Goal: Task Accomplishment & Management: Use online tool/utility

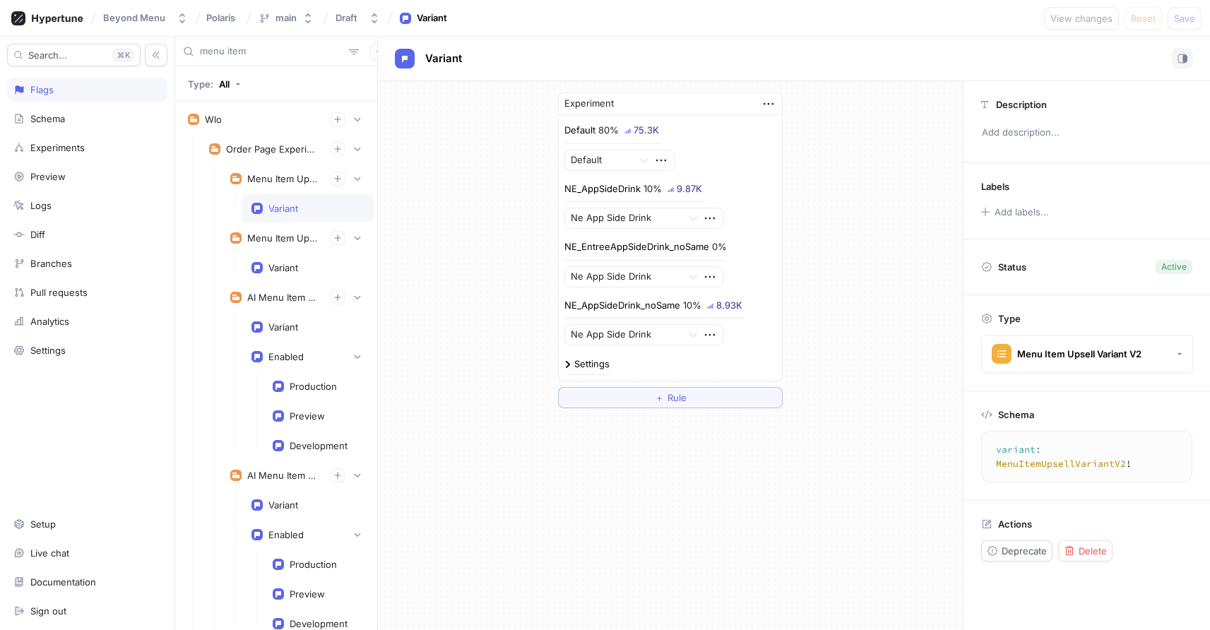
click at [470, 337] on div "Experiment Default 80% 75.3K Default NE_AppSideDrink 10% 9.87K Ne App Side Drin…" at bounding box center [670, 250] width 585 height 338
click at [476, 331] on div "Experiment Default 80% 84.0K Default NE_AppSideDrink 10% 10.9K Ne App Side Drin…" at bounding box center [670, 250] width 585 height 338
drag, startPoint x: 475, startPoint y: 319, endPoint x: 490, endPoint y: 340, distance: 25.9
click at [490, 340] on div "Experiment Default 80% 84.1K Default NE_AppSideDrink 10% 11.0K Ne App Side Drin…" at bounding box center [670, 250] width 585 height 338
click at [481, 307] on div "Experiment Default 80% 84.1K Default NE_AppSideDrink 10% 11.0K Ne App Side Drin…" at bounding box center [670, 250] width 585 height 338
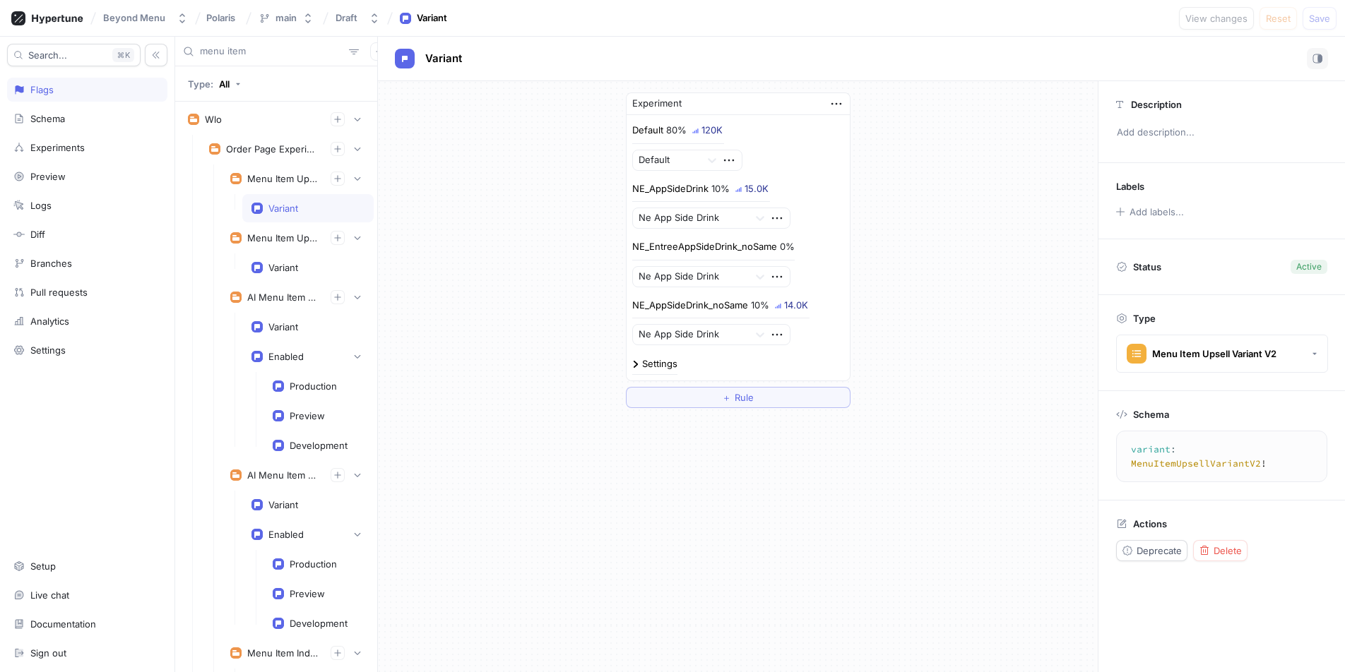
click at [527, 268] on div "Experiment Default 80% 120K Default NE_AppSideDrink 10% 15.0K Ne App Side Drink…" at bounding box center [738, 250] width 720 height 338
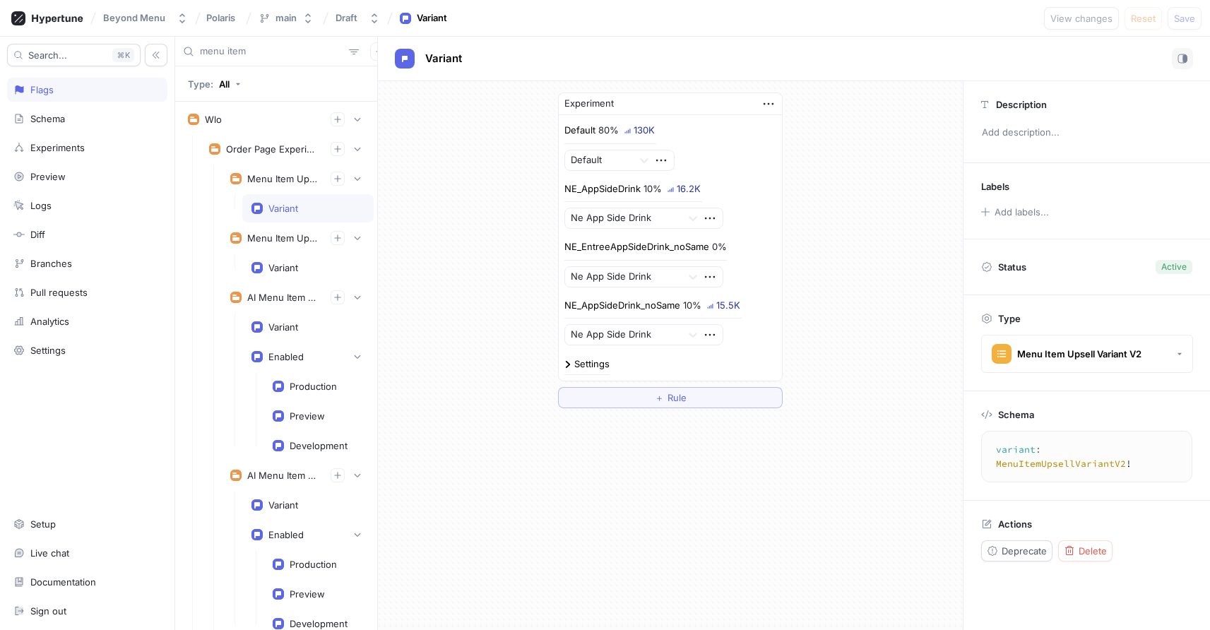
click at [251, 51] on input "menu item" at bounding box center [271, 52] width 143 height 14
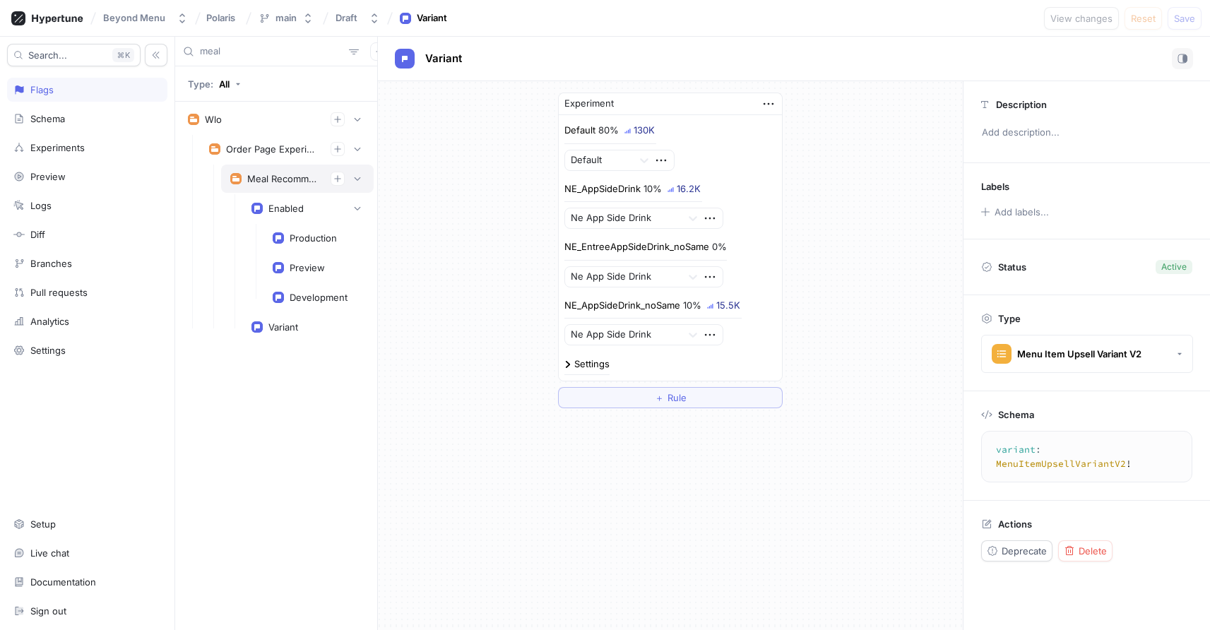
type input "meal"
click at [273, 179] on div "Meal Recommendations" at bounding box center [283, 178] width 72 height 11
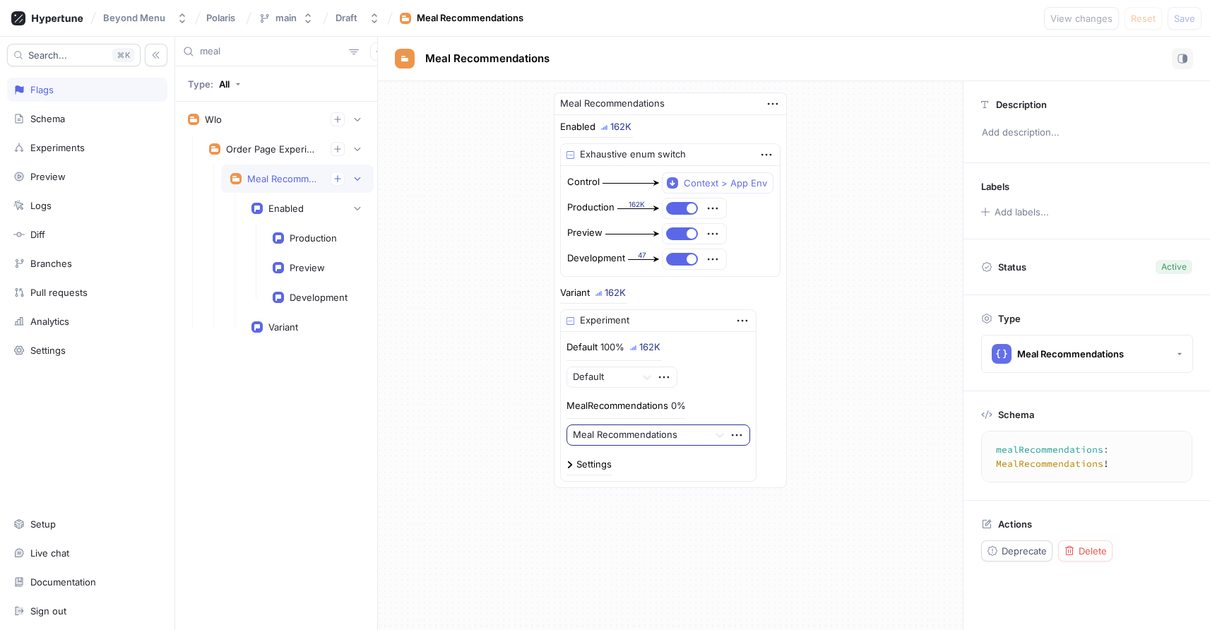
click at [663, 440] on div at bounding box center [638, 435] width 130 height 17
click at [662, 440] on div at bounding box center [638, 435] width 130 height 17
click at [49, 150] on div "Experiments" at bounding box center [57, 147] width 54 height 11
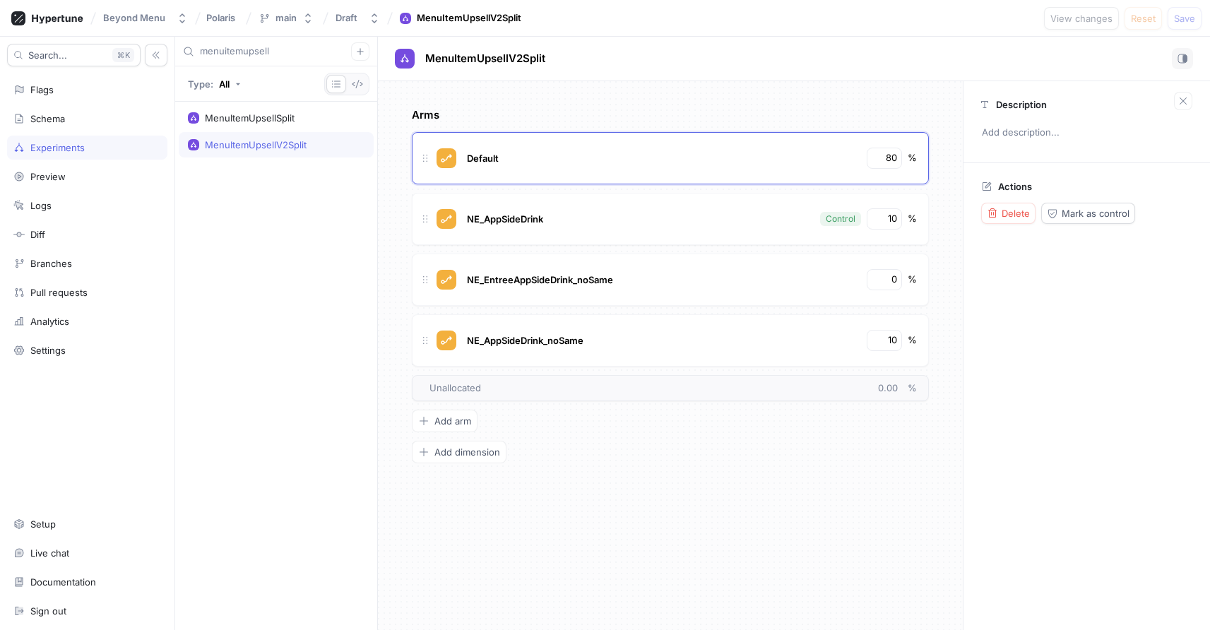
click at [247, 55] on input "menuitemupsell" at bounding box center [275, 52] width 151 height 14
type input "meal"
click at [263, 126] on div "MealRecommendations" at bounding box center [276, 117] width 195 height 25
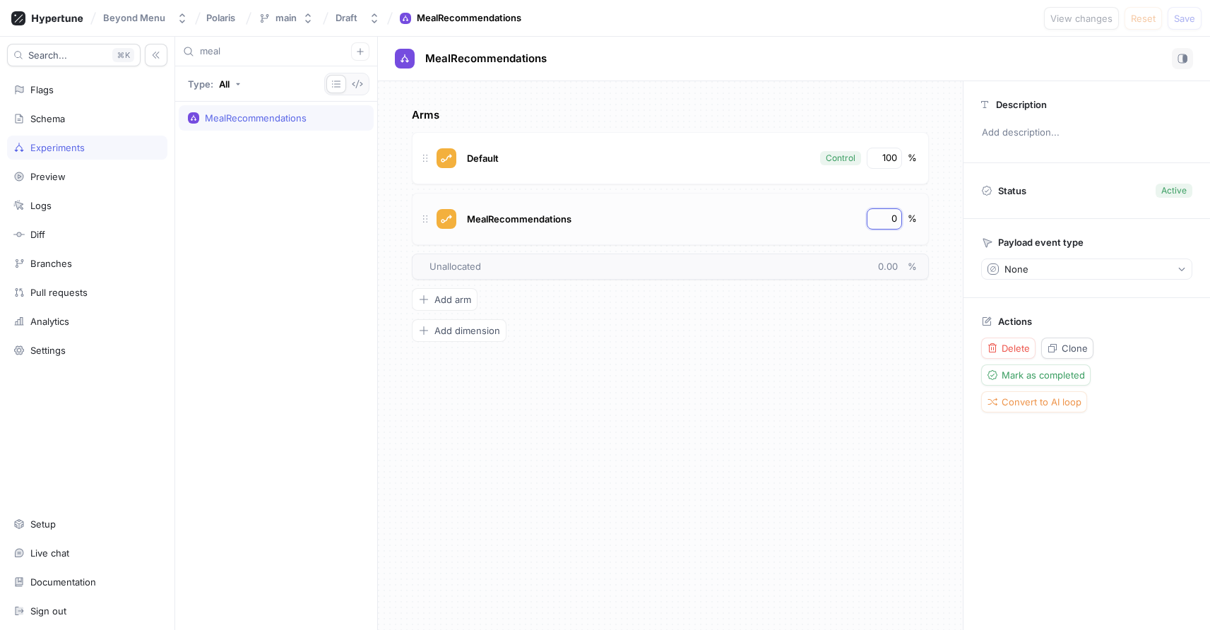
click at [893, 223] on input "0" at bounding box center [885, 219] width 24 height 14
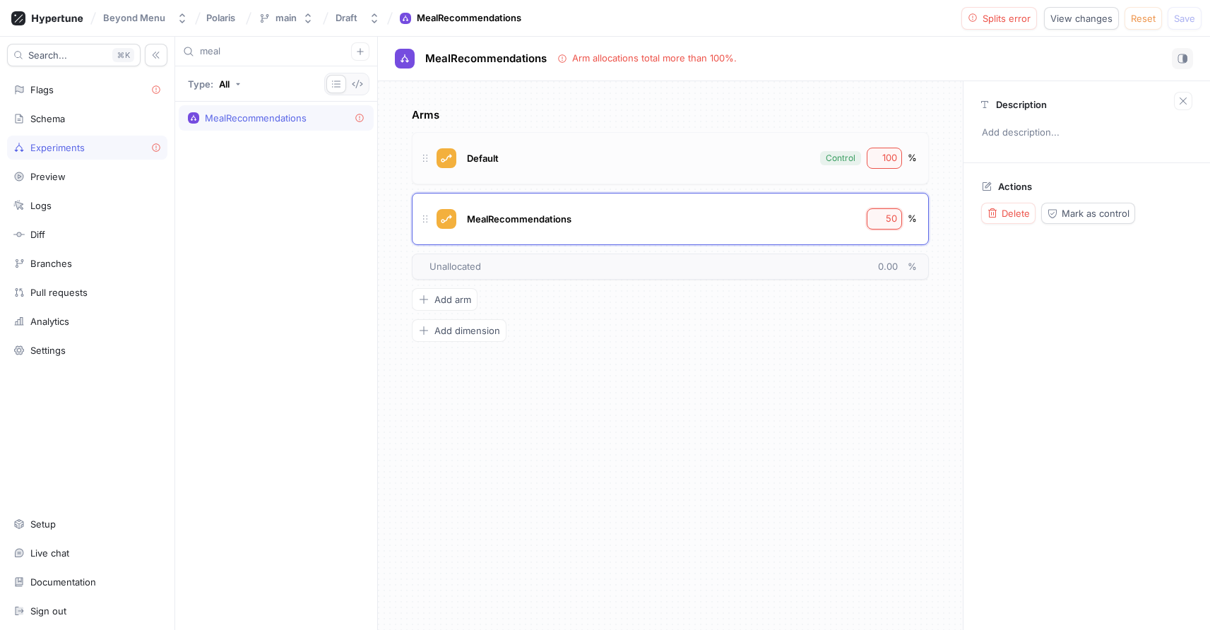
type input "50"
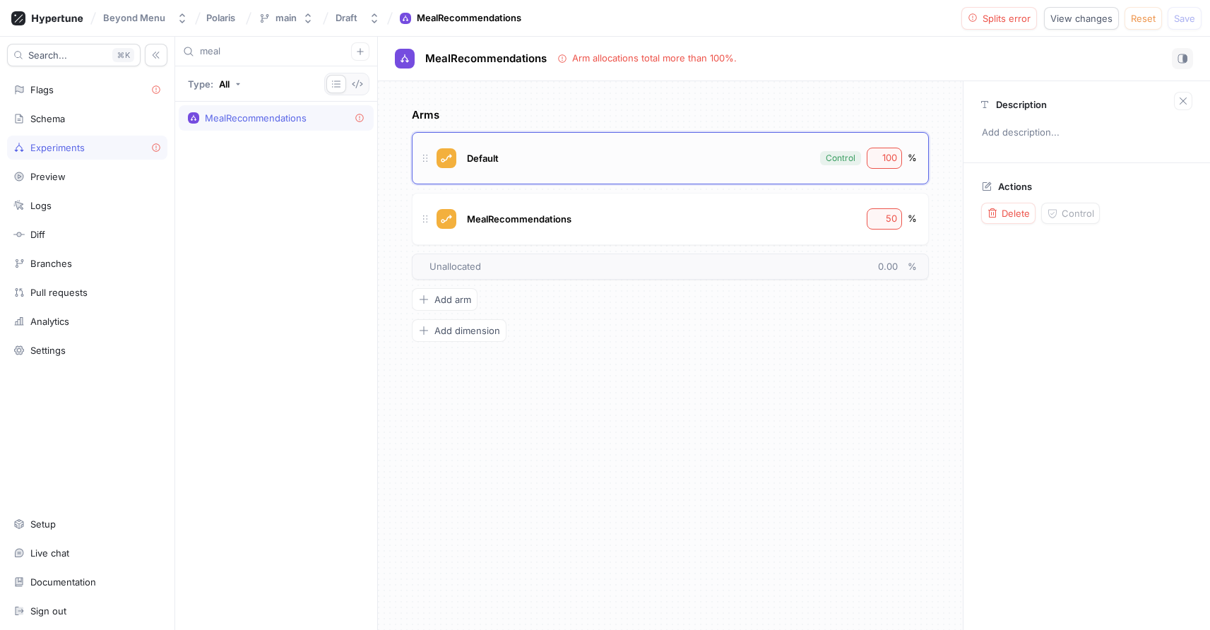
click at [884, 166] on div "100" at bounding box center [884, 158] width 35 height 21
click at [884, 160] on input "100" at bounding box center [885, 158] width 24 height 14
type input "50"
click at [990, 15] on span "Logic error" at bounding box center [1007, 18] width 48 height 8
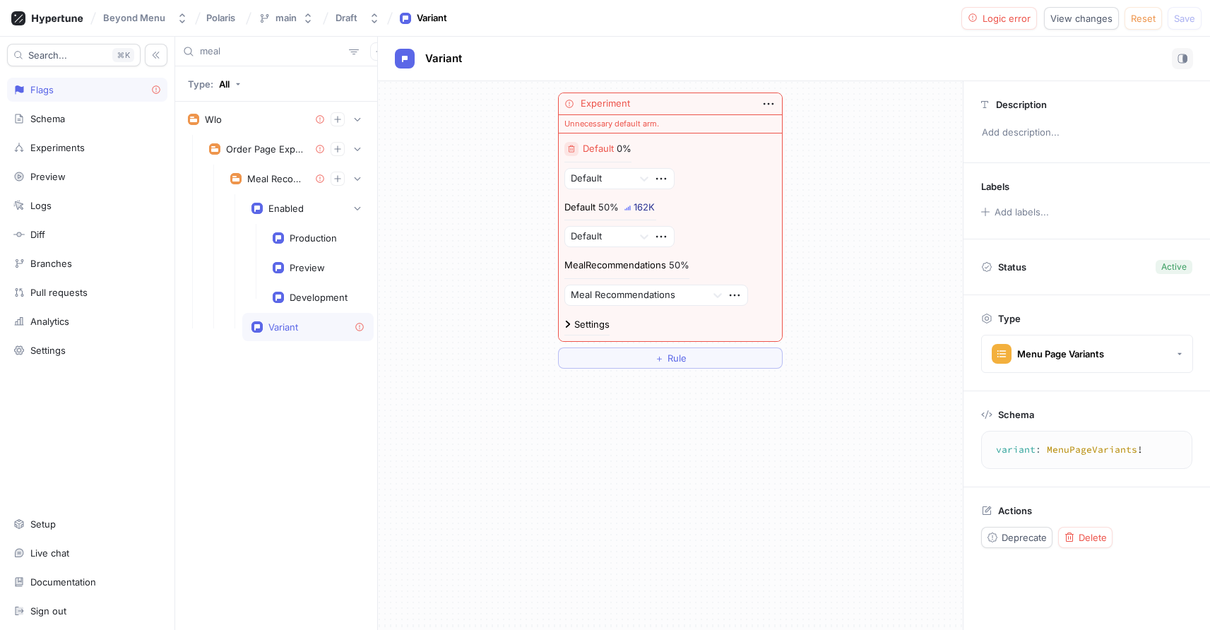
click at [566, 146] on button "button" at bounding box center [571, 149] width 14 height 14
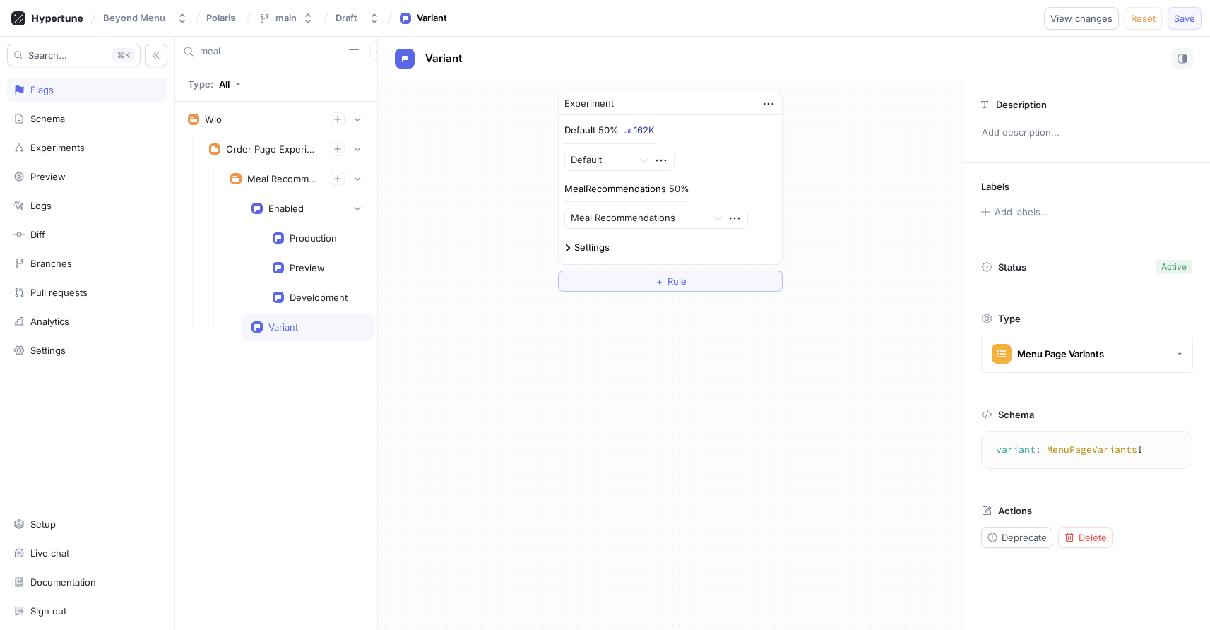
click at [1193, 16] on span "Save" at bounding box center [1184, 18] width 21 height 8
click at [58, 124] on div "Schema" at bounding box center [47, 118] width 35 height 11
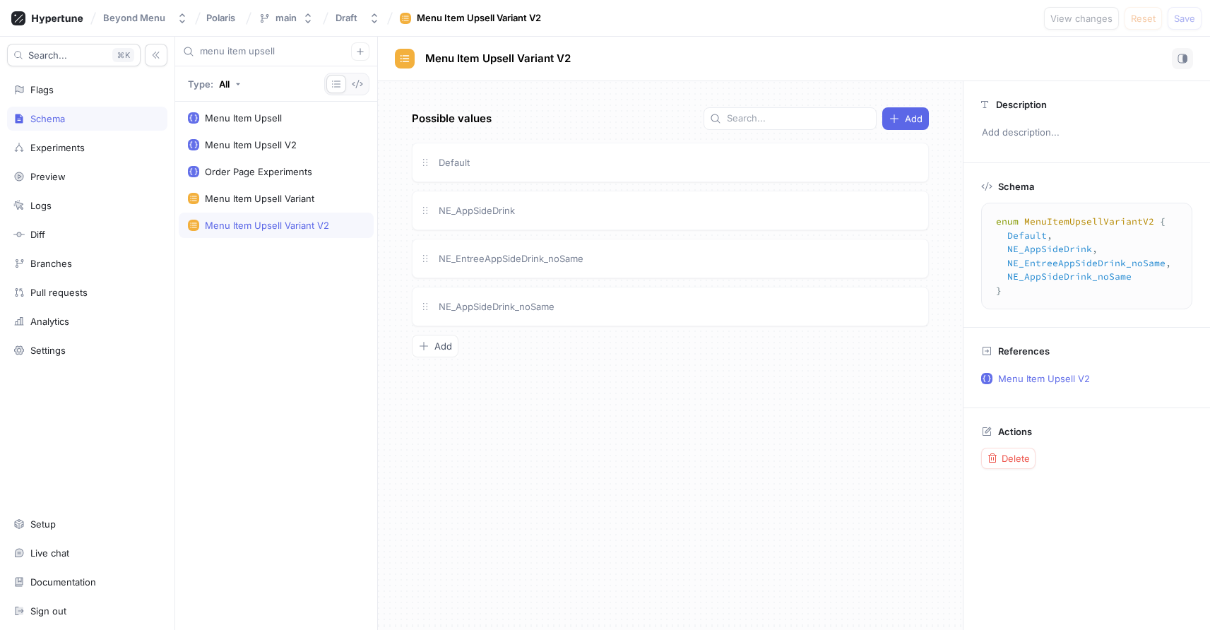
click at [251, 45] on input "menu item upsell" at bounding box center [275, 52] width 151 height 14
type input "meal"
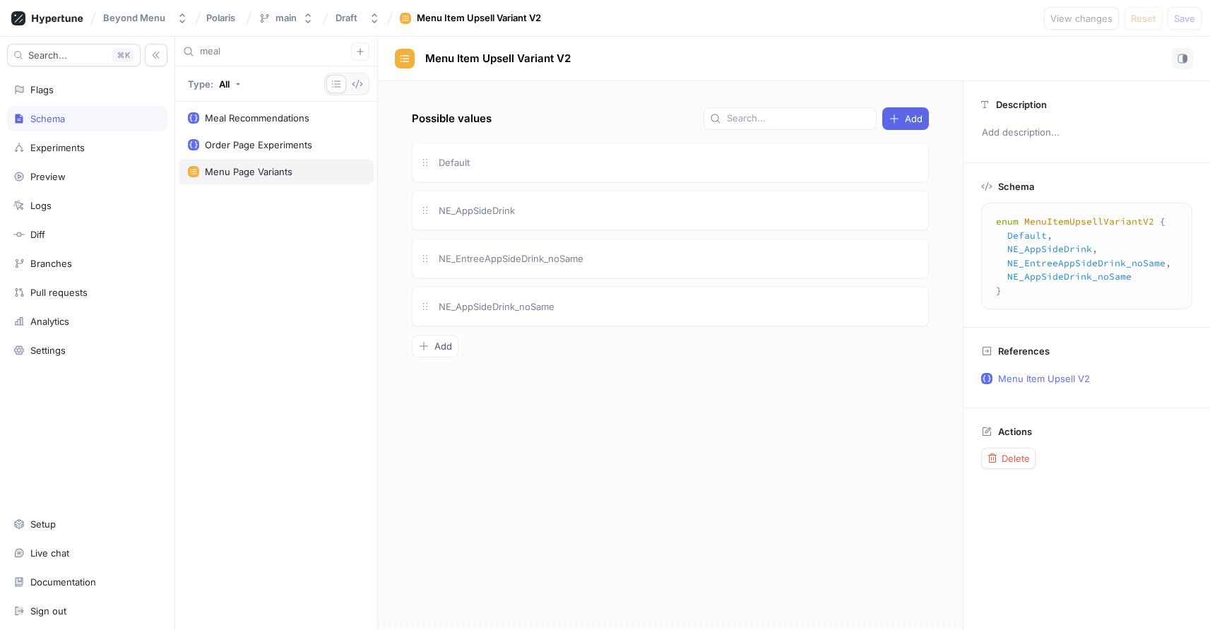
click at [250, 174] on div "Menu Page Variants" at bounding box center [249, 171] width 88 height 11
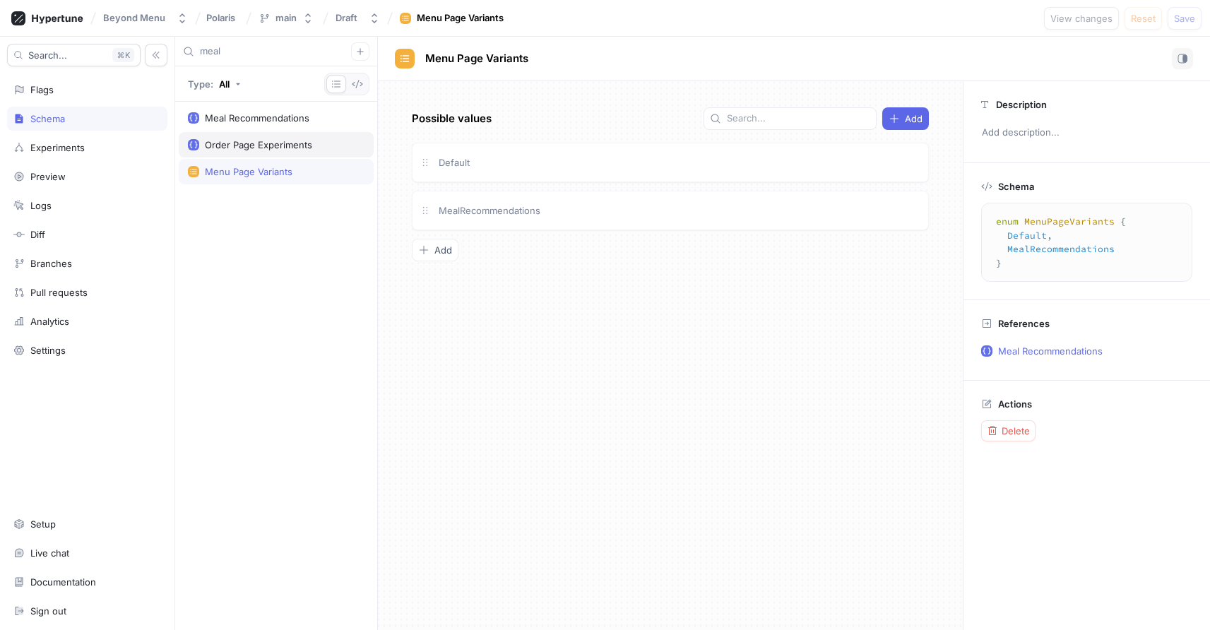
click at [266, 152] on div "Order Page Experiments" at bounding box center [276, 144] width 195 height 25
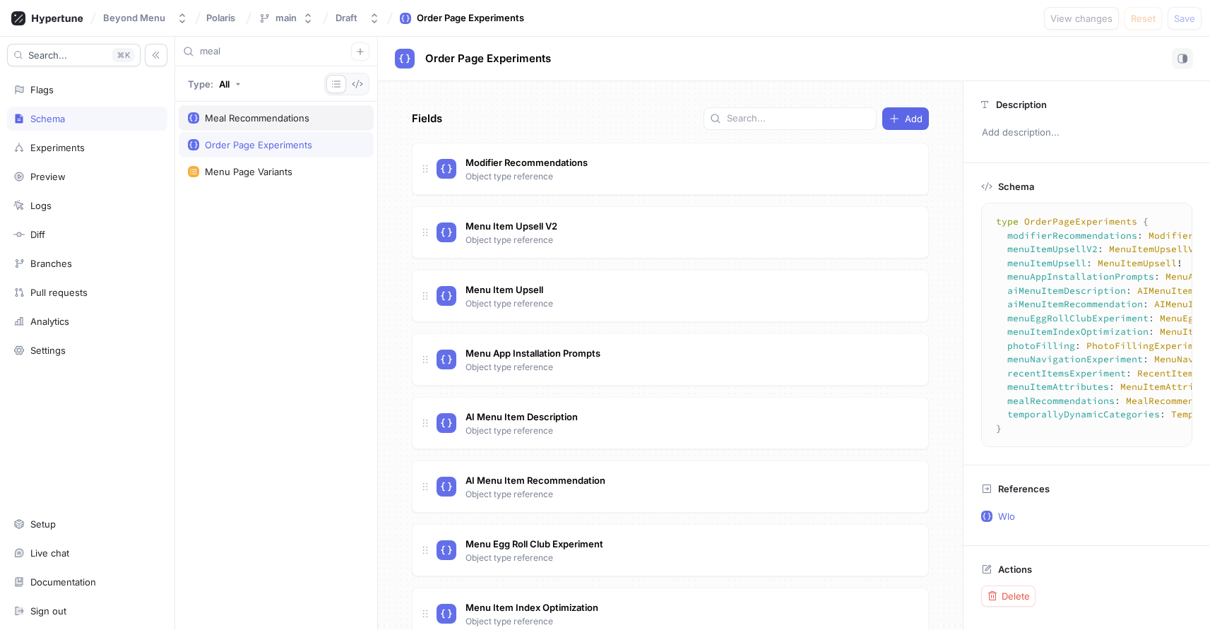
click at [266, 114] on div "Meal Recommendations" at bounding box center [257, 117] width 105 height 11
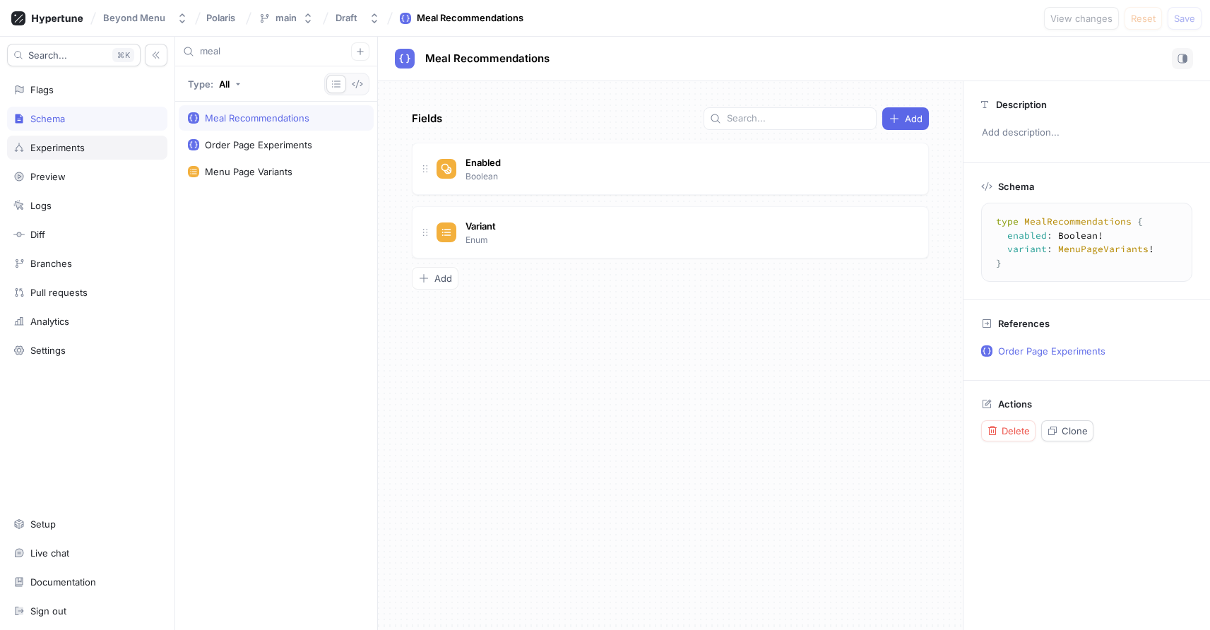
click at [98, 149] on div "Experiments" at bounding box center [87, 147] width 148 height 11
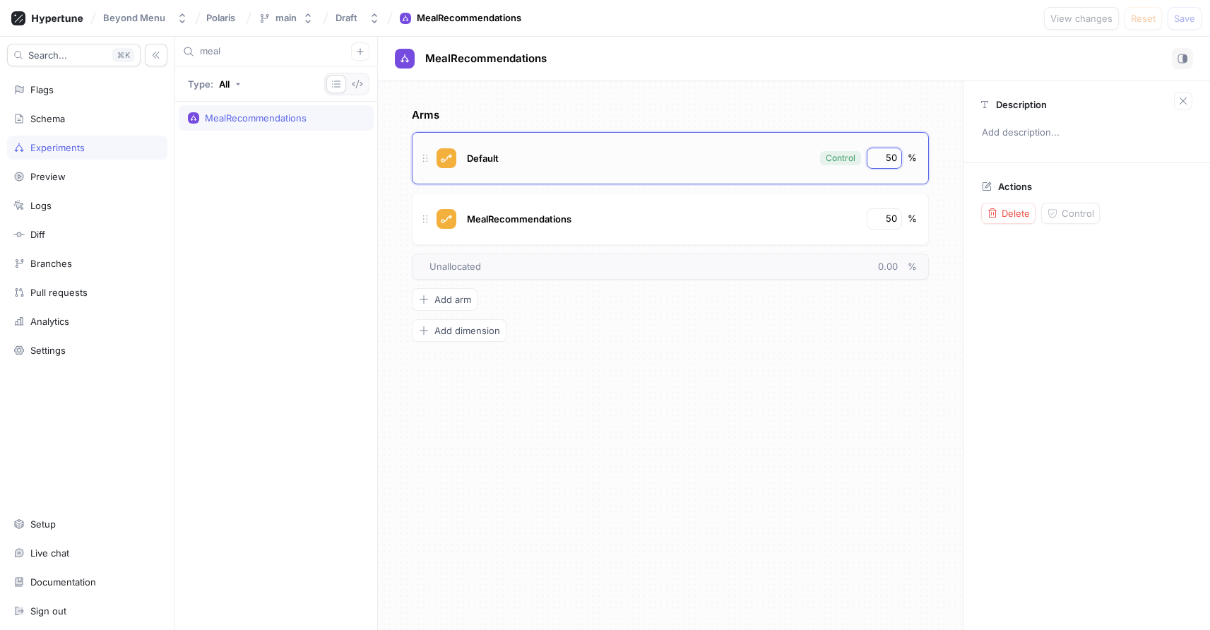
click at [891, 158] on input "50" at bounding box center [885, 158] width 24 height 14
type input "100"
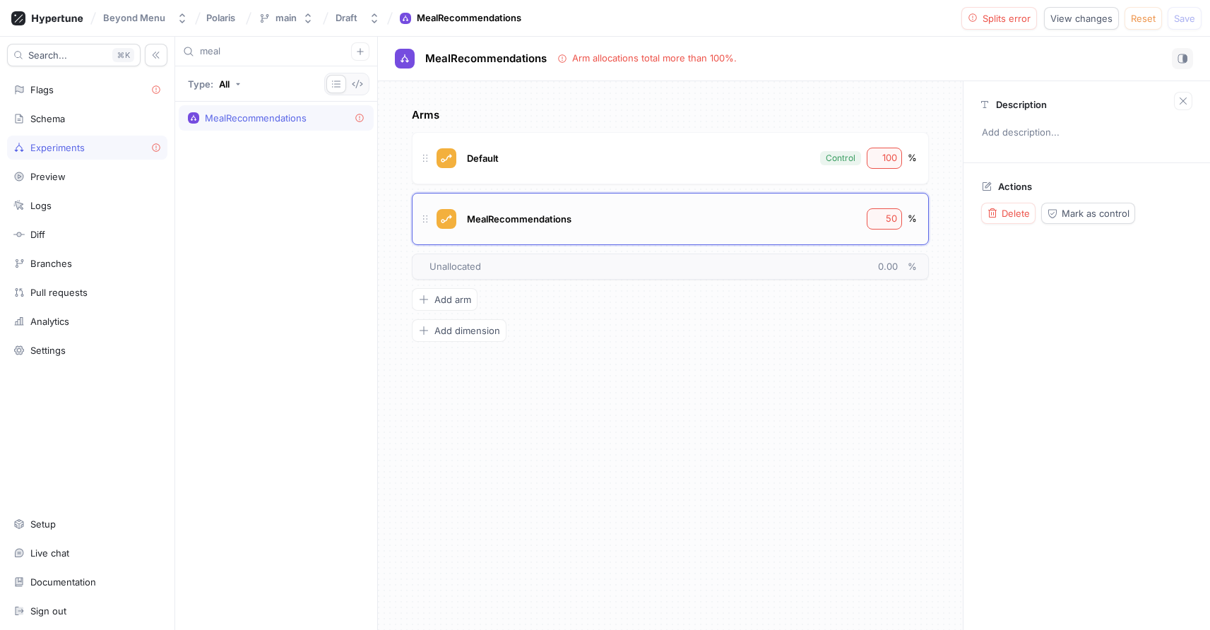
click at [887, 210] on div "50" at bounding box center [884, 218] width 35 height 21
click at [887, 215] on input "50" at bounding box center [885, 219] width 24 height 14
type input "0"
click at [980, 22] on div "Logic error" at bounding box center [1000, 18] width 64 height 11
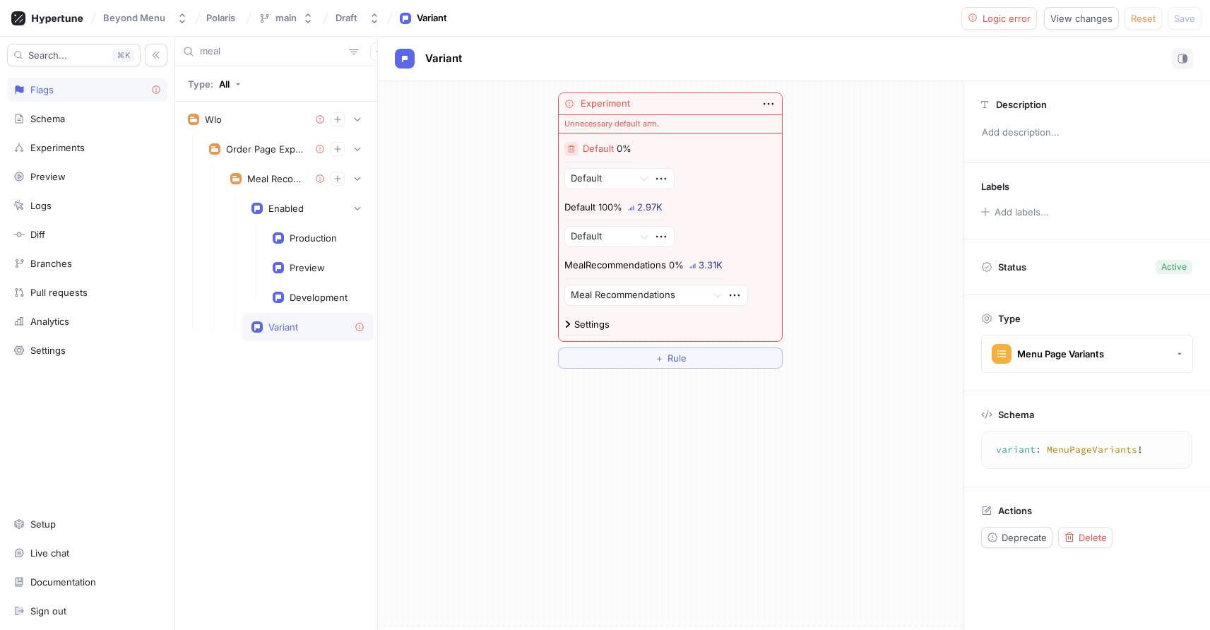
click at [572, 153] on button "button" at bounding box center [571, 149] width 14 height 14
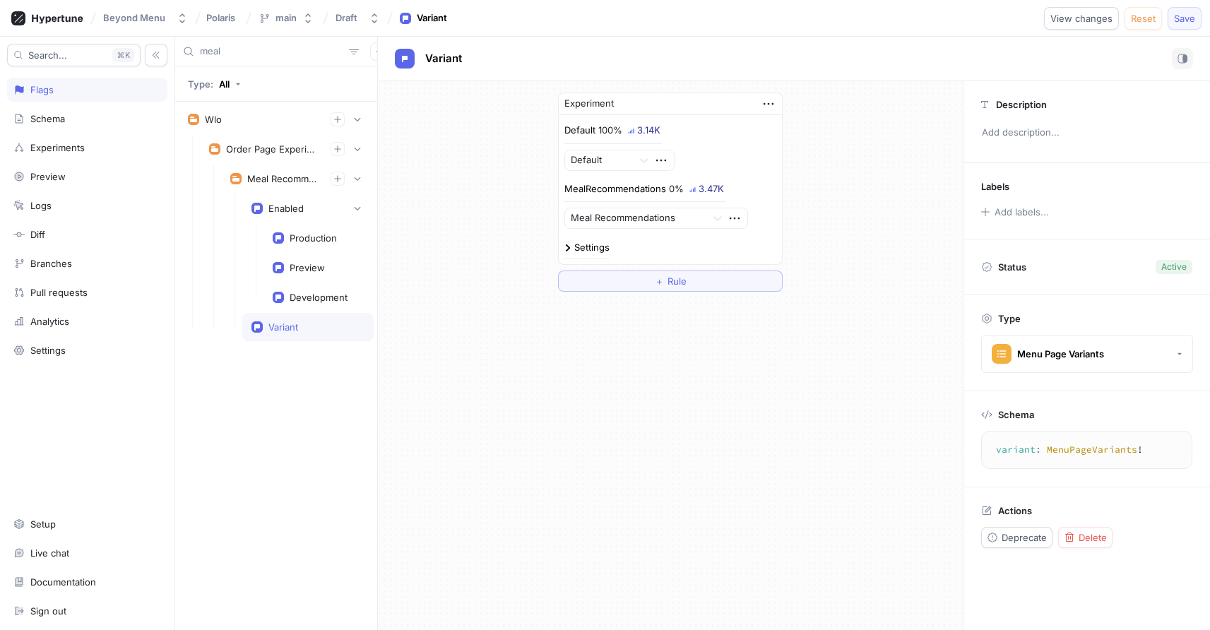
click at [1187, 16] on span "Save" at bounding box center [1184, 18] width 21 height 8
drag, startPoint x: 870, startPoint y: 215, endPoint x: 868, endPoint y: 264, distance: 48.8
click at [868, 265] on div "Experiment Default 100% 3.14K Default MealRecommendations 0% 3.47K Meal Recomme…" at bounding box center [670, 192] width 585 height 222
click at [261, 49] on input "meal" at bounding box center [271, 52] width 143 height 14
type input "upsell v2"
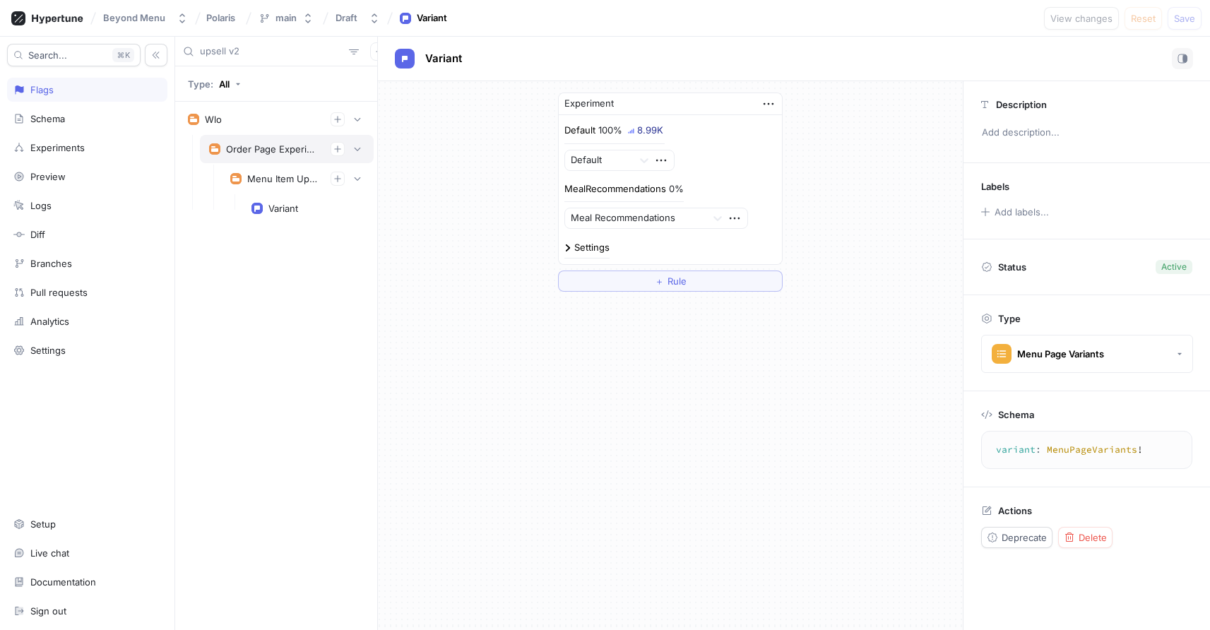
click at [260, 152] on div "Order Page Experiments" at bounding box center [272, 148] width 93 height 11
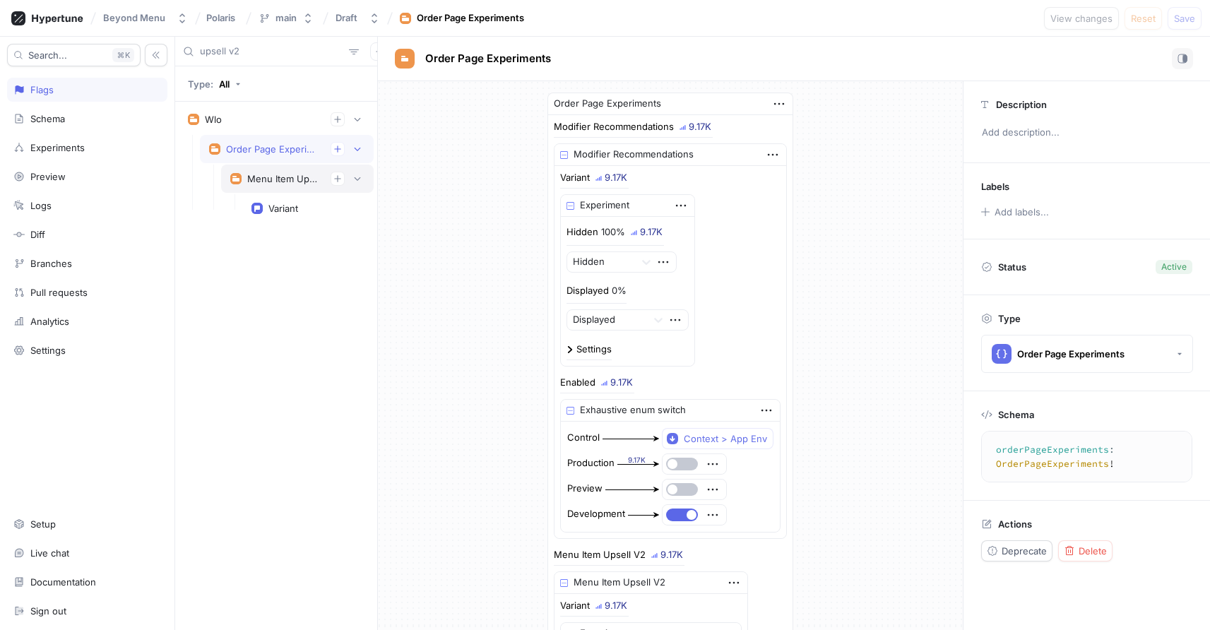
click at [259, 177] on div "Menu Item Upsell V2" at bounding box center [283, 178] width 72 height 11
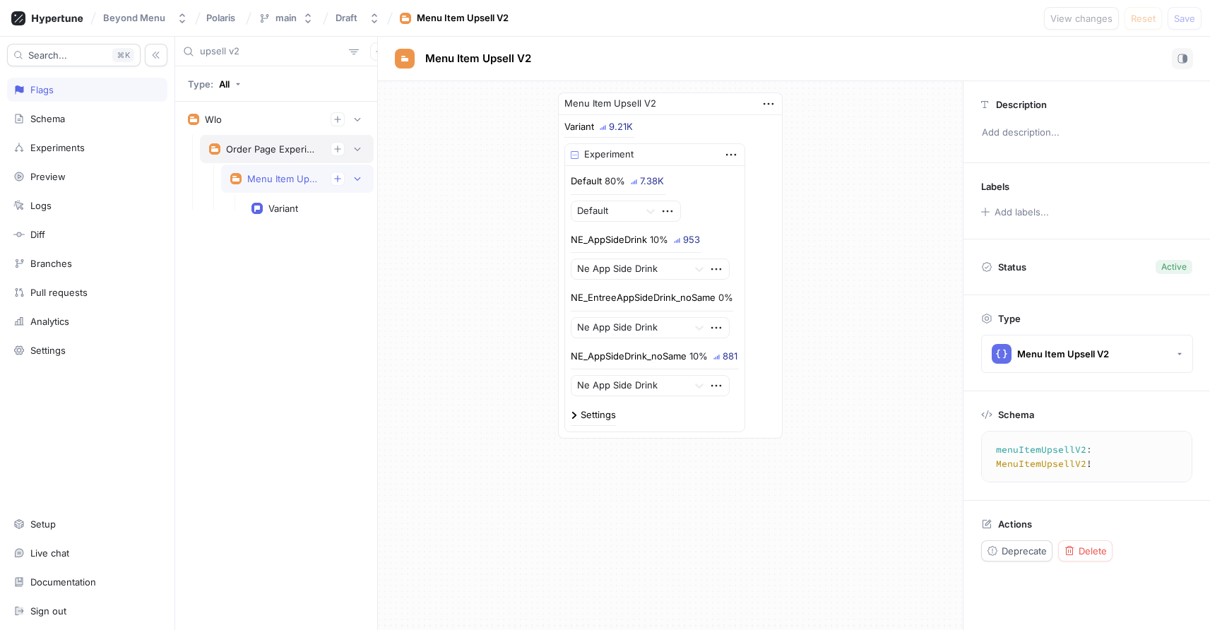
click at [259, 160] on div "Order Page Experiments" at bounding box center [287, 149] width 174 height 28
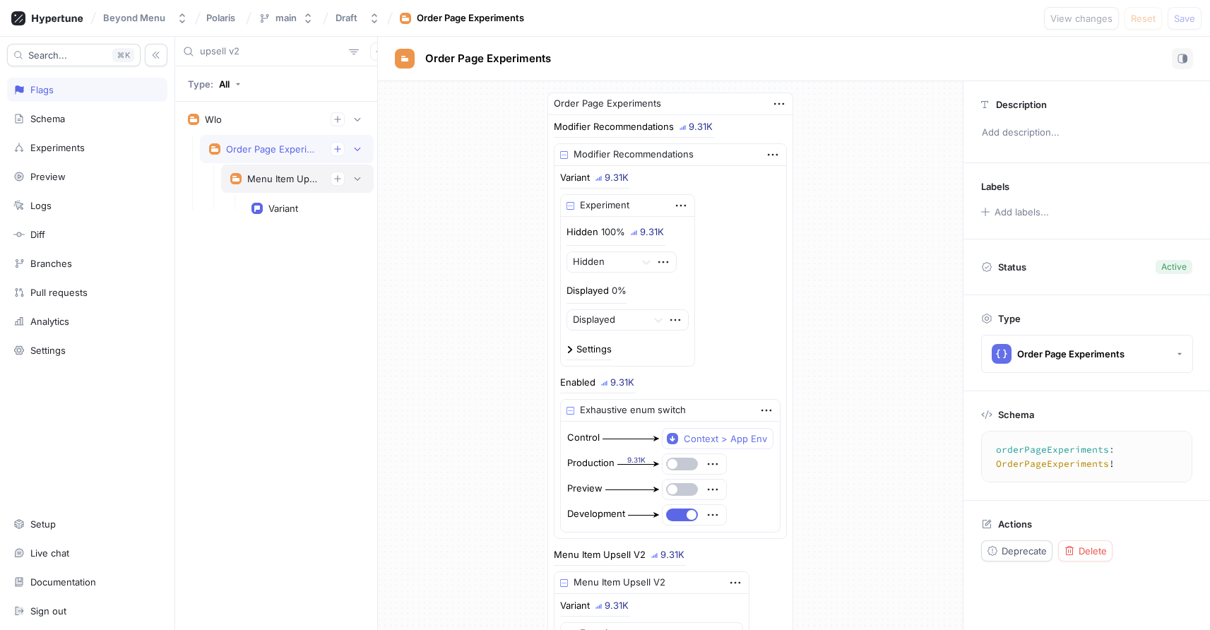
click at [292, 177] on div "Menu Item Upsell V2" at bounding box center [283, 178] width 72 height 11
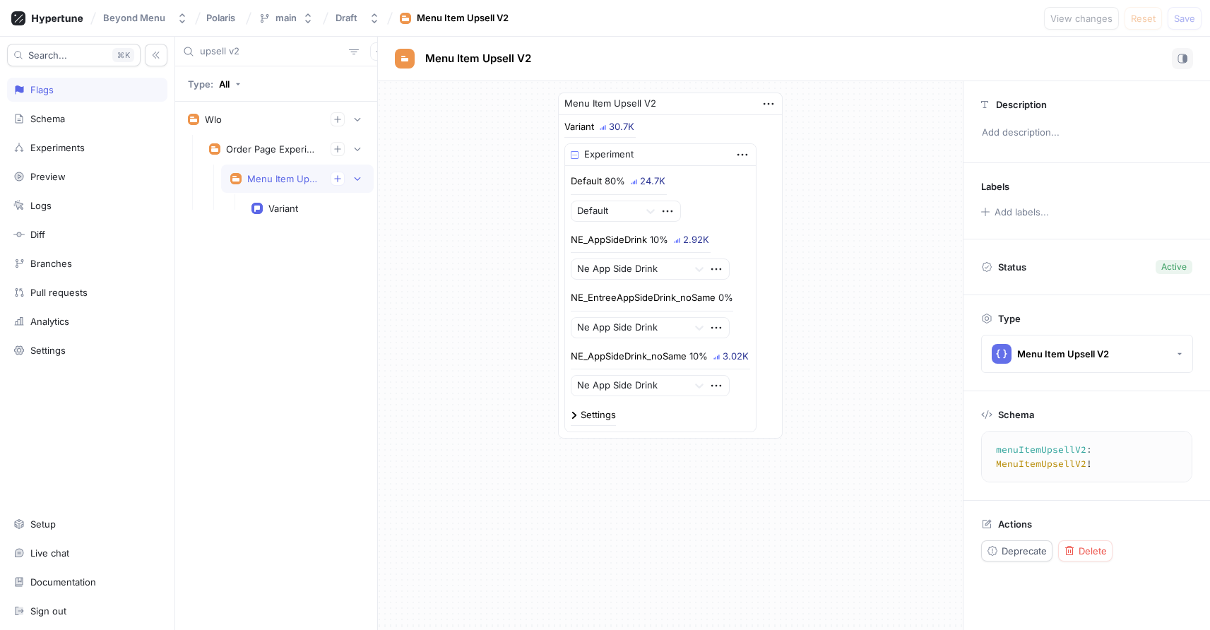
click at [239, 51] on input "upsell v2" at bounding box center [271, 52] width 143 height 14
click at [62, 139] on div "Experiments" at bounding box center [87, 148] width 160 height 24
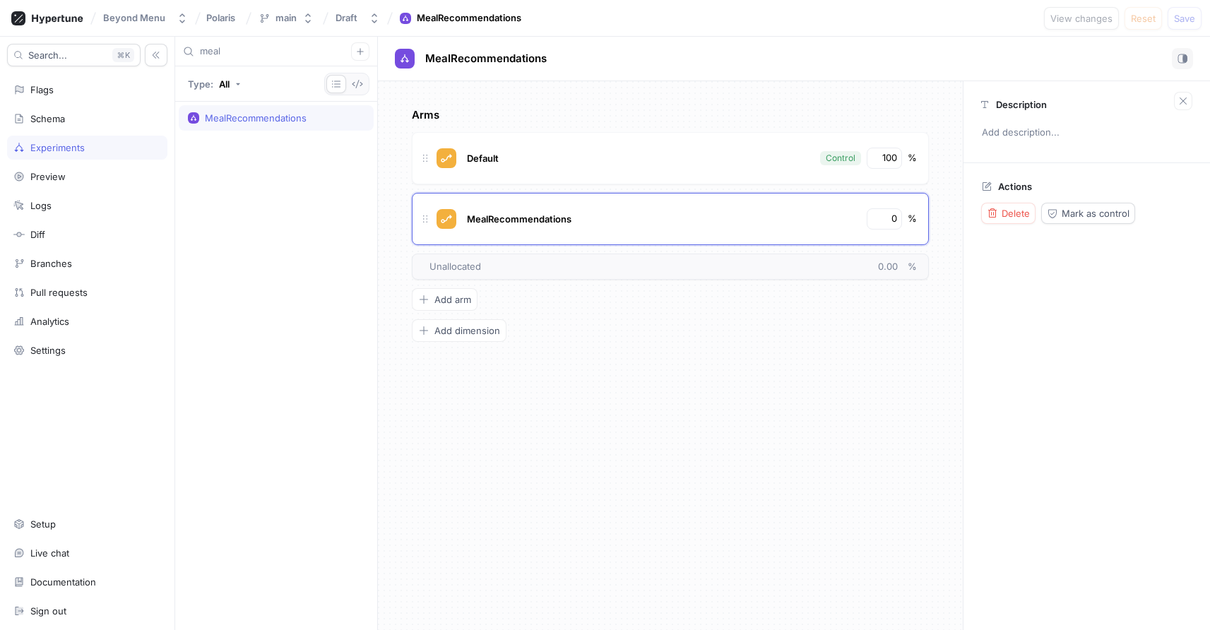
click at [250, 49] on input "meal" at bounding box center [275, 52] width 151 height 14
click at [894, 158] on input "100" at bounding box center [885, 158] width 24 height 14
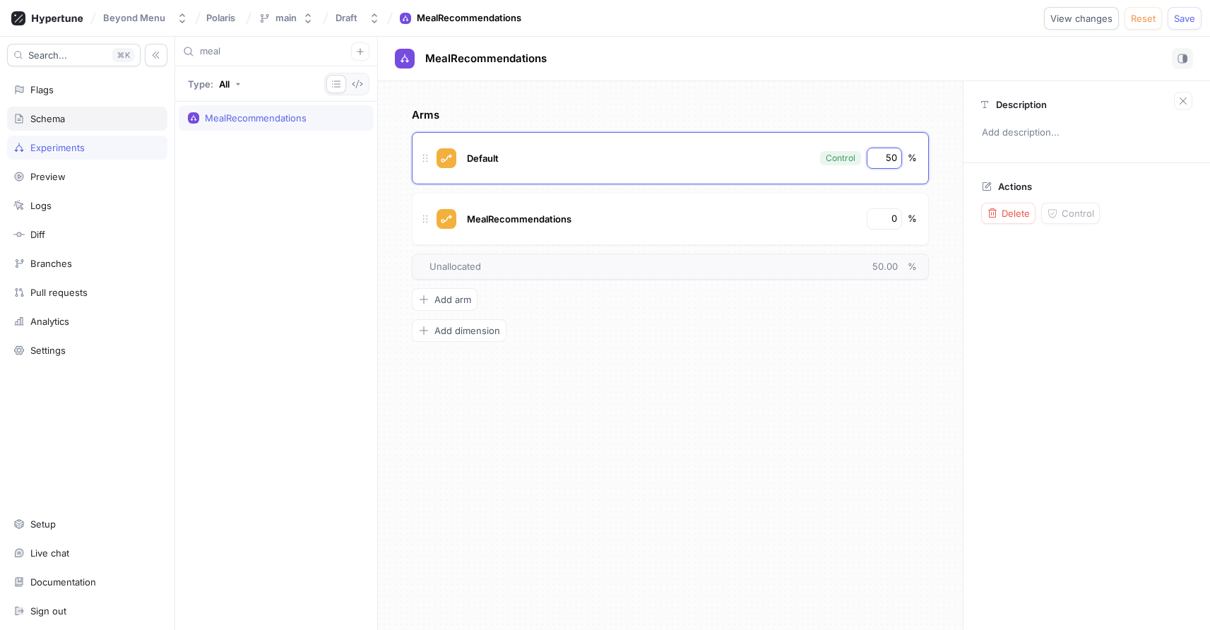
type input "50"
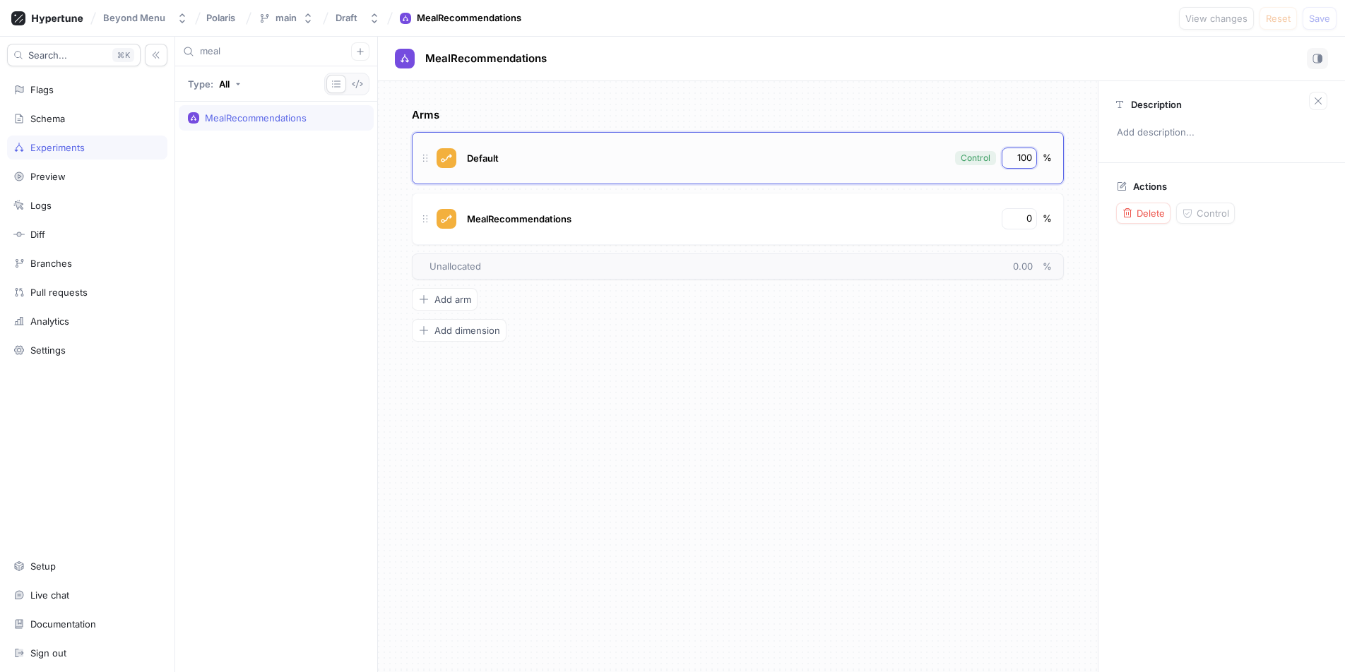
click at [1032, 160] on div "100" at bounding box center [1019, 158] width 35 height 21
type input "50"
click at [1125, 11] on button "Logic error" at bounding box center [1134, 18] width 76 height 23
type textarea "variant: MenuPageVariants!"
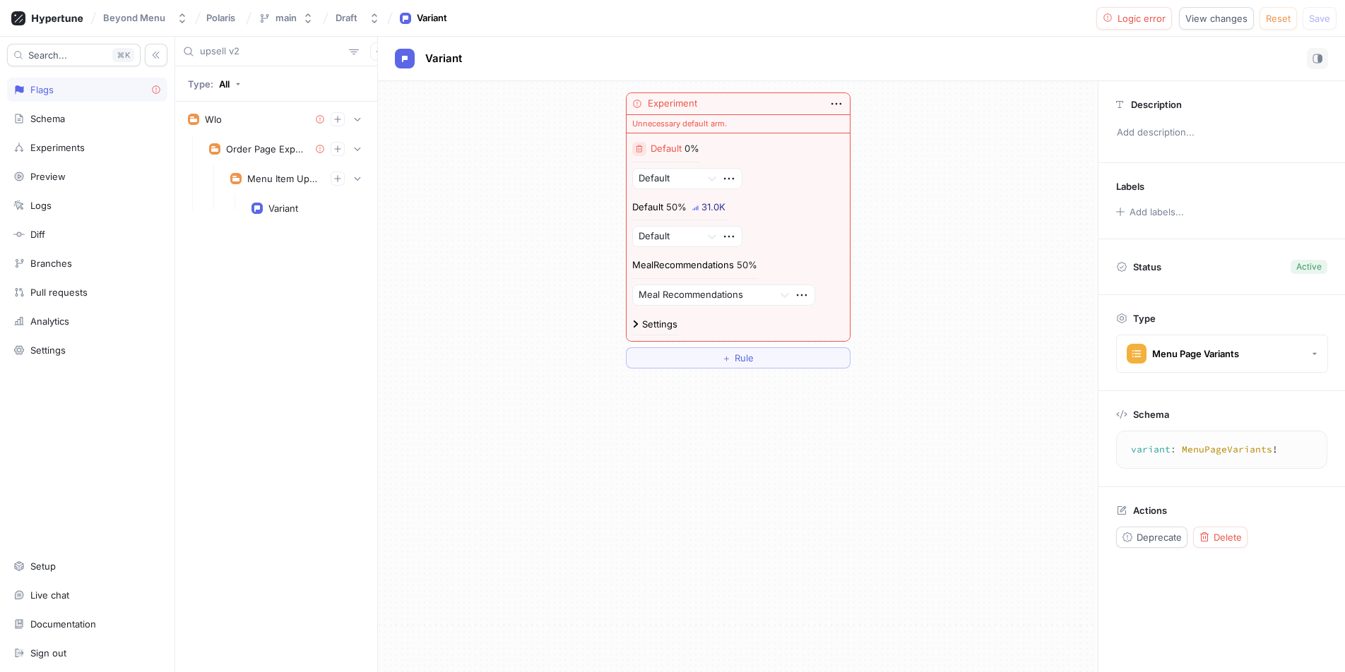
click at [636, 149] on icon "button" at bounding box center [639, 148] width 6 height 7
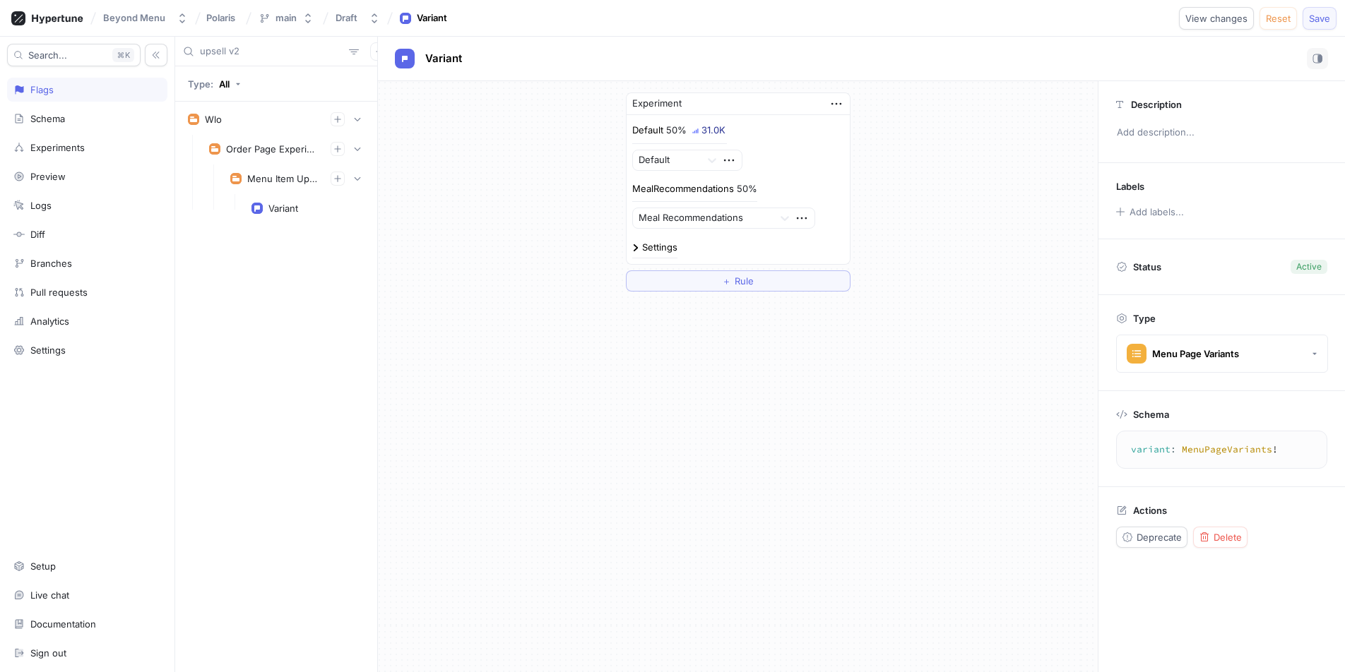
click at [1209, 28] on button "Save" at bounding box center [1320, 18] width 34 height 23
drag, startPoint x: 962, startPoint y: 205, endPoint x: 960, endPoint y: 338, distance: 133.5
click at [961, 340] on div "Experiment Default 50% Default MealRecommendations 50% Meal Recommendations Set…" at bounding box center [738, 376] width 720 height 591
click at [61, 147] on div "Experiments" at bounding box center [57, 147] width 54 height 11
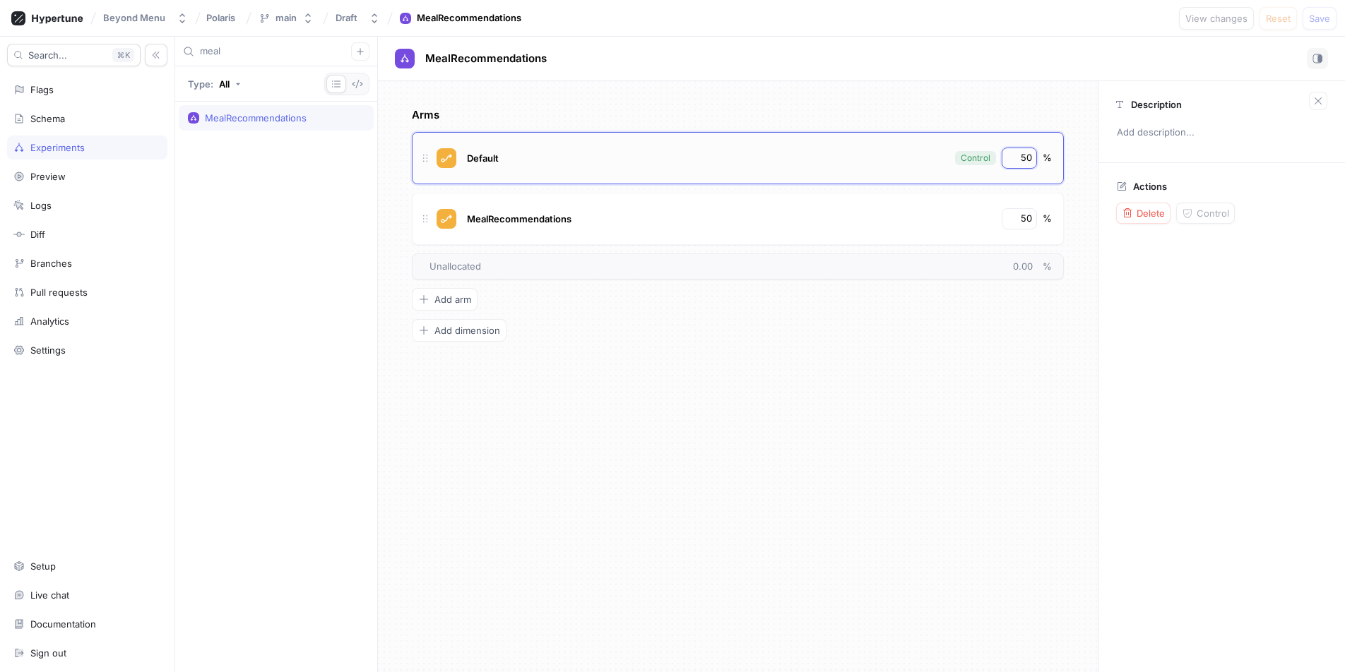
click at [1012, 162] on input "50" at bounding box center [1020, 158] width 24 height 14
click at [1014, 160] on input "50" at bounding box center [1020, 158] width 24 height 14
type input "1"
type input "100"
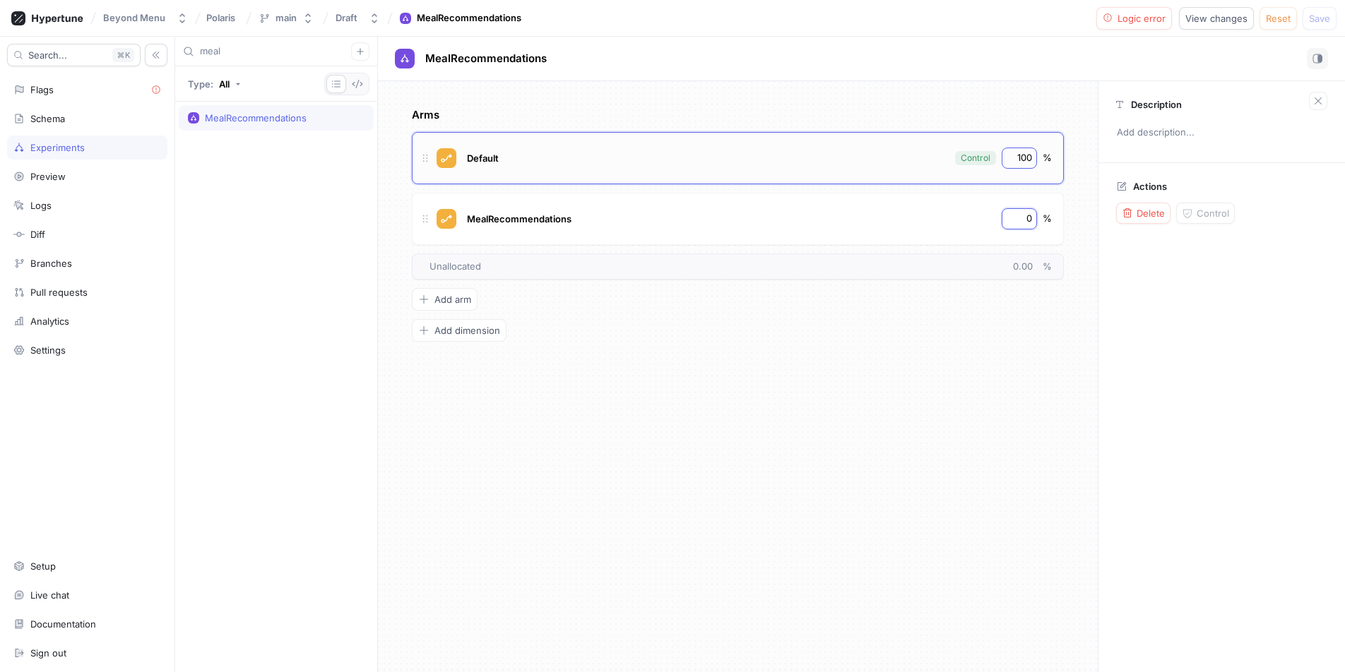
type input "0"
click at [1133, 21] on span "Logic error" at bounding box center [1142, 18] width 48 height 8
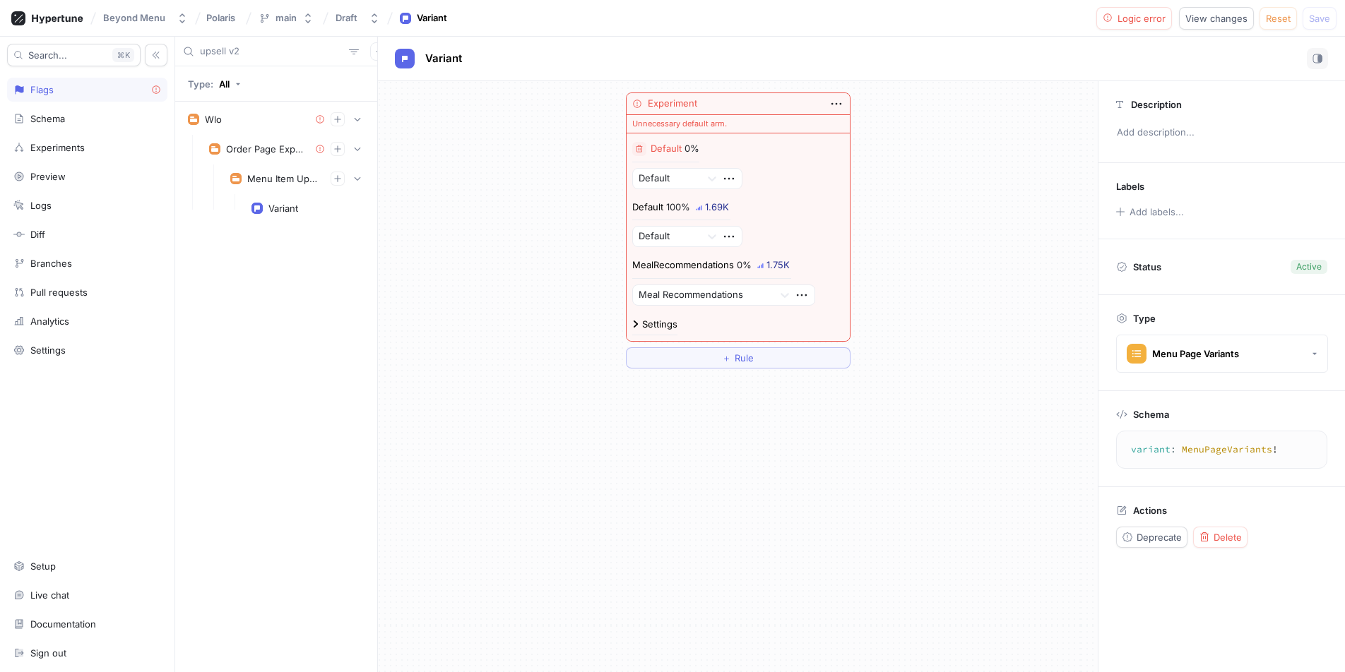
click at [631, 148] on div "Default 0% Default Default 100% 1.69K Default MealRecommendations 0% 1.75K Meal…" at bounding box center [738, 238] width 223 height 208
click at [637, 148] on icon "button" at bounding box center [639, 149] width 8 height 8
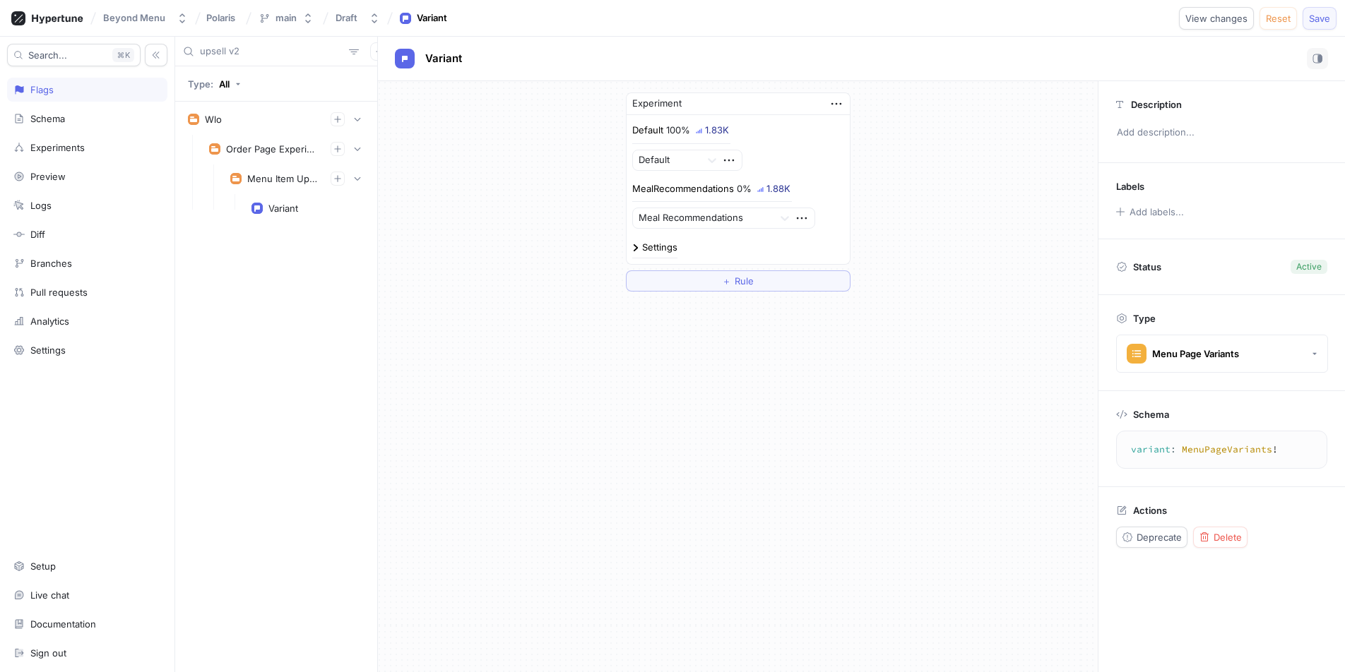
click at [1209, 16] on span "Save" at bounding box center [1319, 18] width 21 height 8
click at [509, 187] on div "Experiment Default 100% 13.0K Default MealRecommendations 0% Meal Recommendatio…" at bounding box center [738, 192] width 720 height 222
click at [525, 165] on div "Experiment Default 100% 13.1K Default MealRecommendations 0% Meal Recommendatio…" at bounding box center [738, 192] width 720 height 222
click at [70, 150] on div "Experiments" at bounding box center [57, 147] width 54 height 11
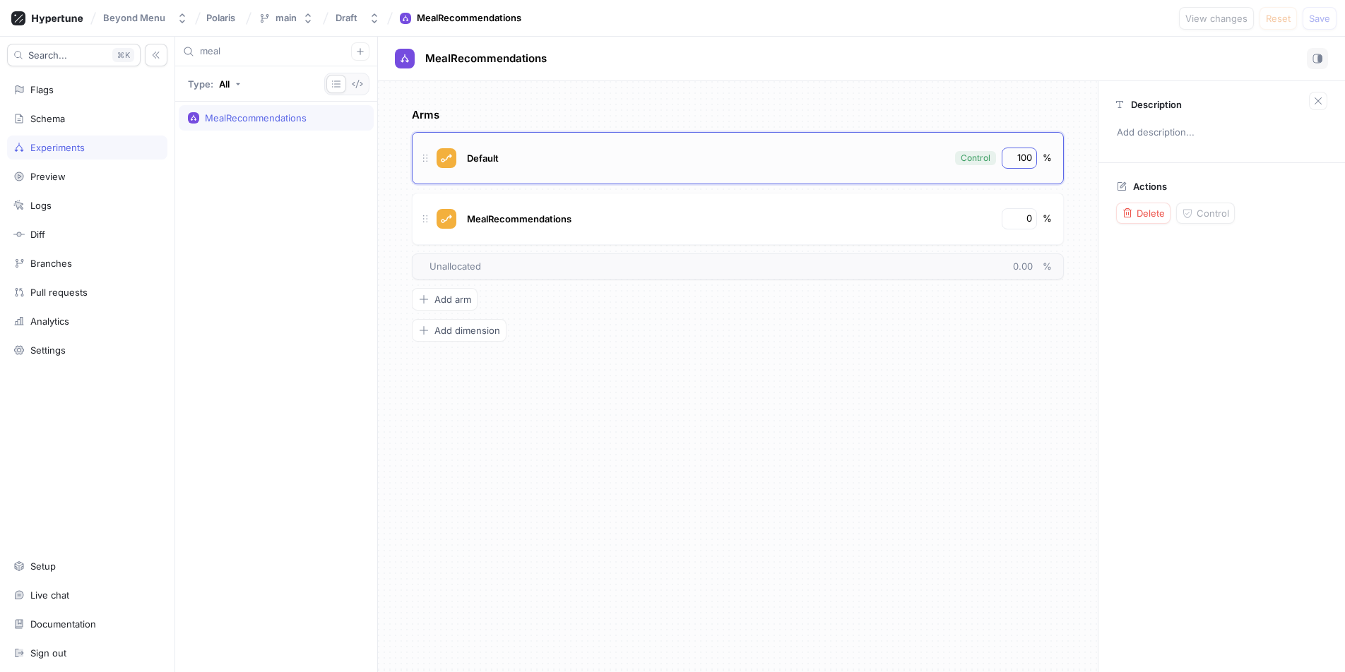
click at [1033, 156] on div "100" at bounding box center [1019, 158] width 35 height 21
click at [1024, 158] on input "100" at bounding box center [1020, 158] width 24 height 14
type input "50"
click at [1118, 19] on div "Logic error" at bounding box center [1135, 18] width 64 height 11
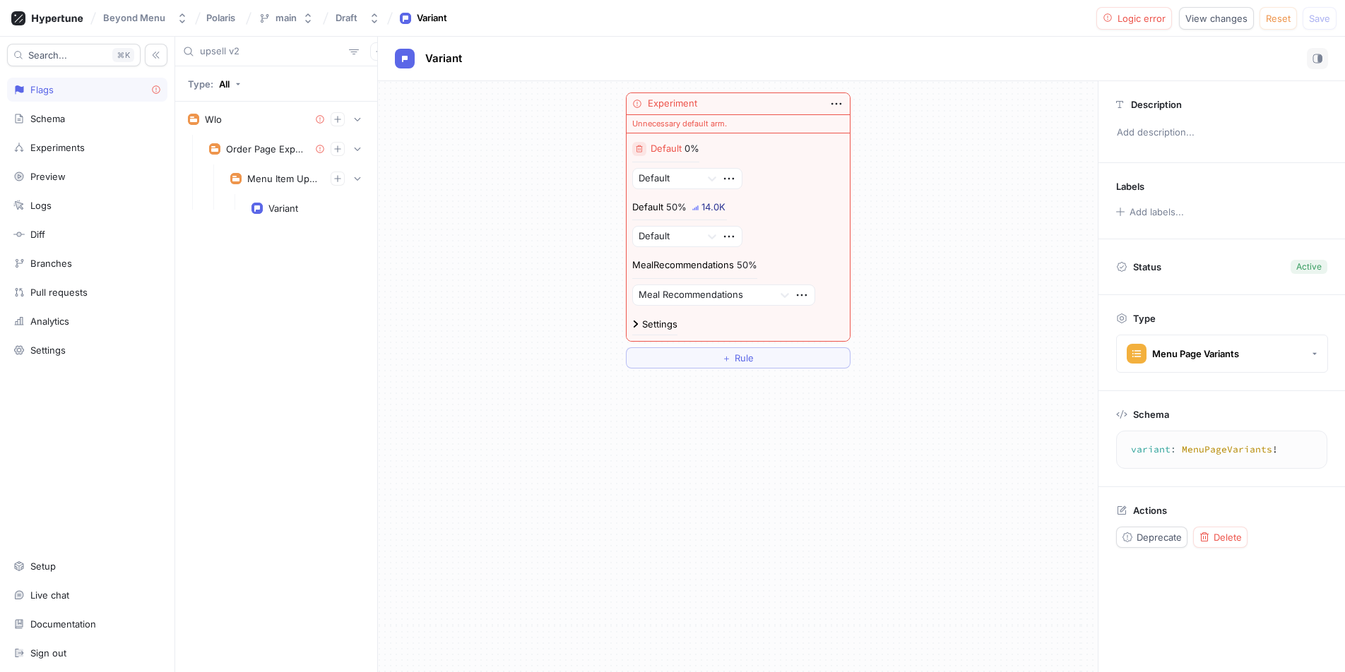
click at [638, 150] on icon "button" at bounding box center [639, 148] width 6 height 7
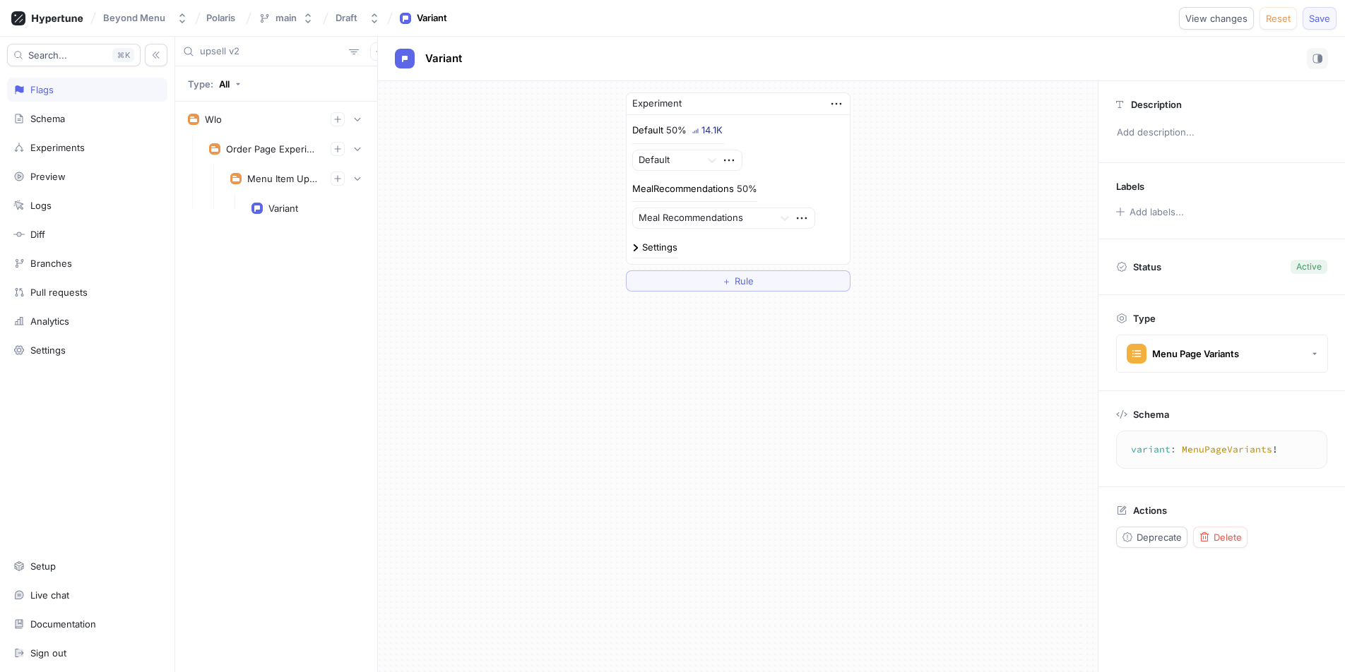
click at [1209, 25] on button "Save" at bounding box center [1320, 18] width 34 height 23
